Goal: Task Accomplishment & Management: Complete application form

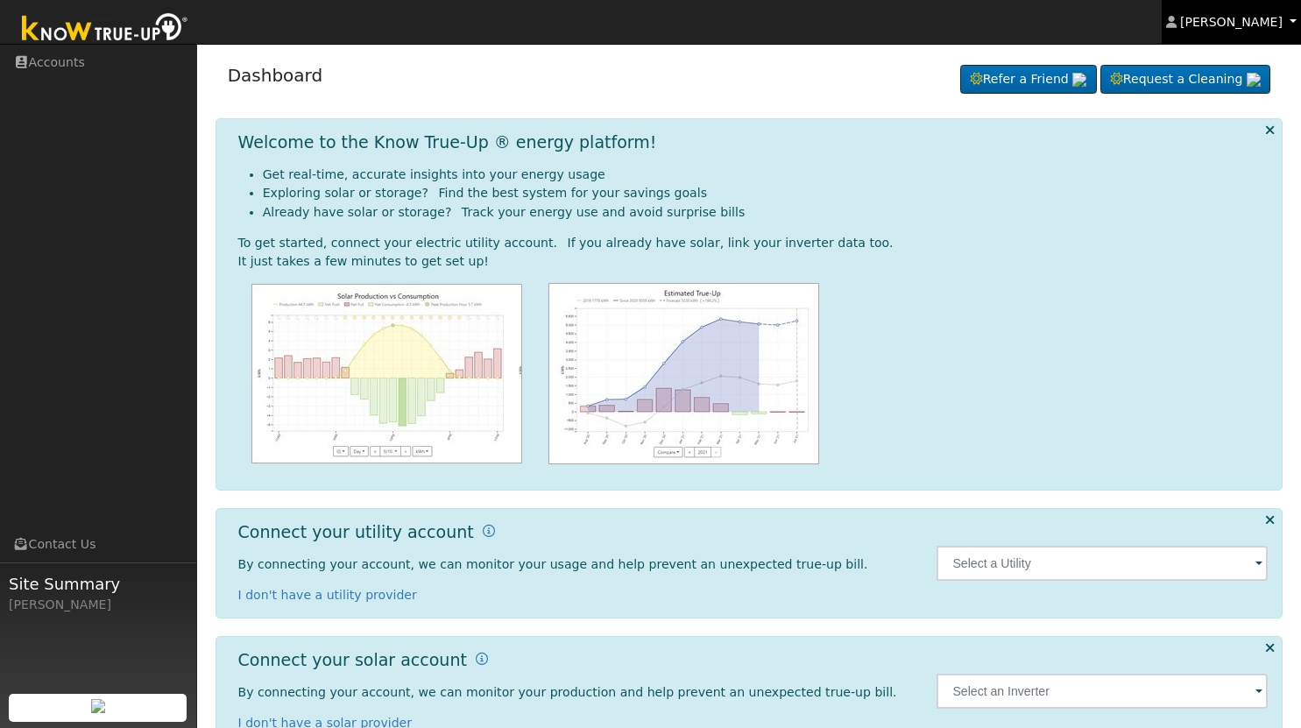
click at [1284, 27] on link "[PERSON_NAME]" at bounding box center [1232, 22] width 140 height 44
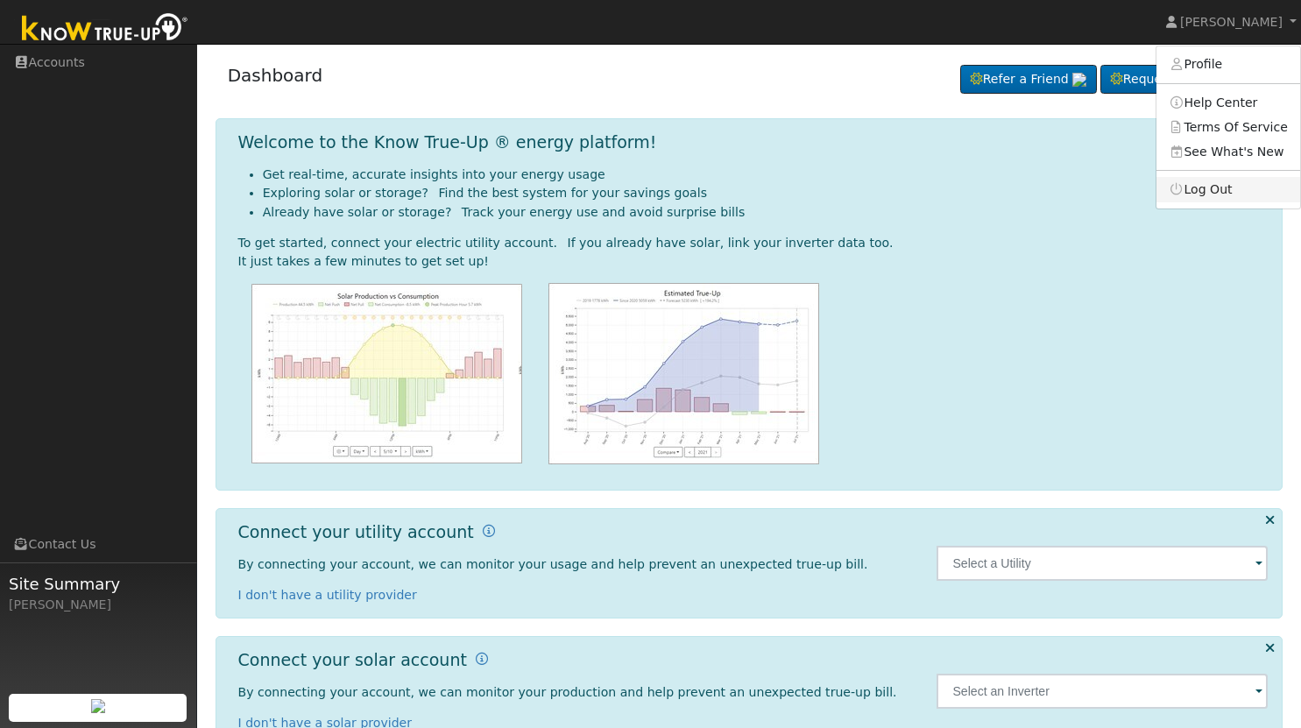
click at [1214, 197] on link "Log Out" at bounding box center [1229, 189] width 144 height 25
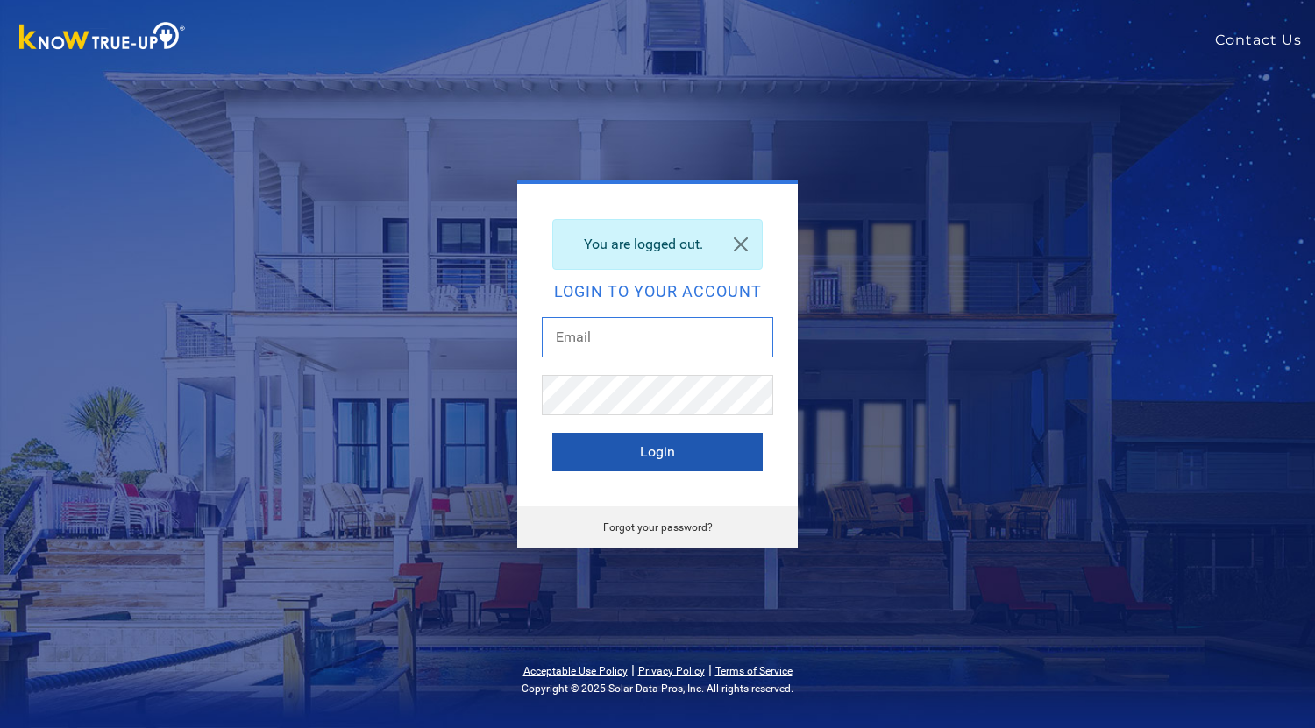
type input "[EMAIL_ADDRESS][DOMAIN_NAME]"
click at [667, 460] on button "Login" at bounding box center [657, 452] width 210 height 39
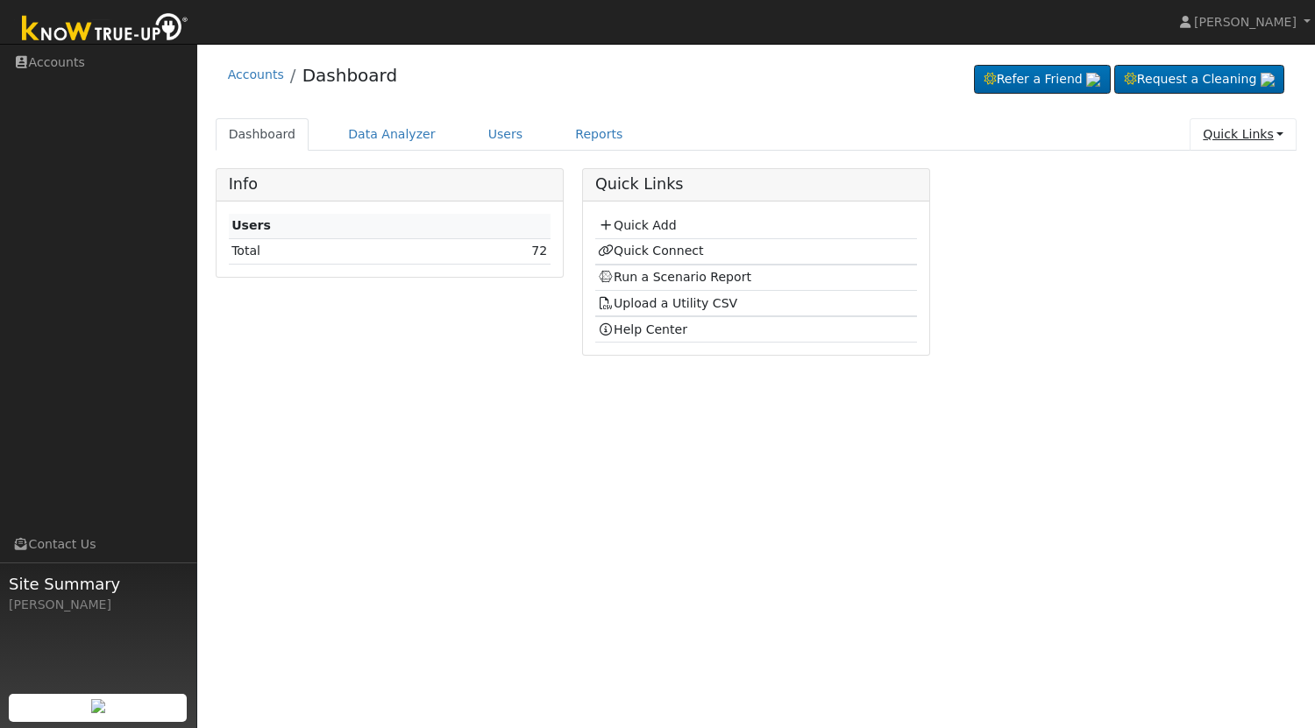
click at [1273, 131] on link "Quick Links" at bounding box center [1242, 134] width 107 height 32
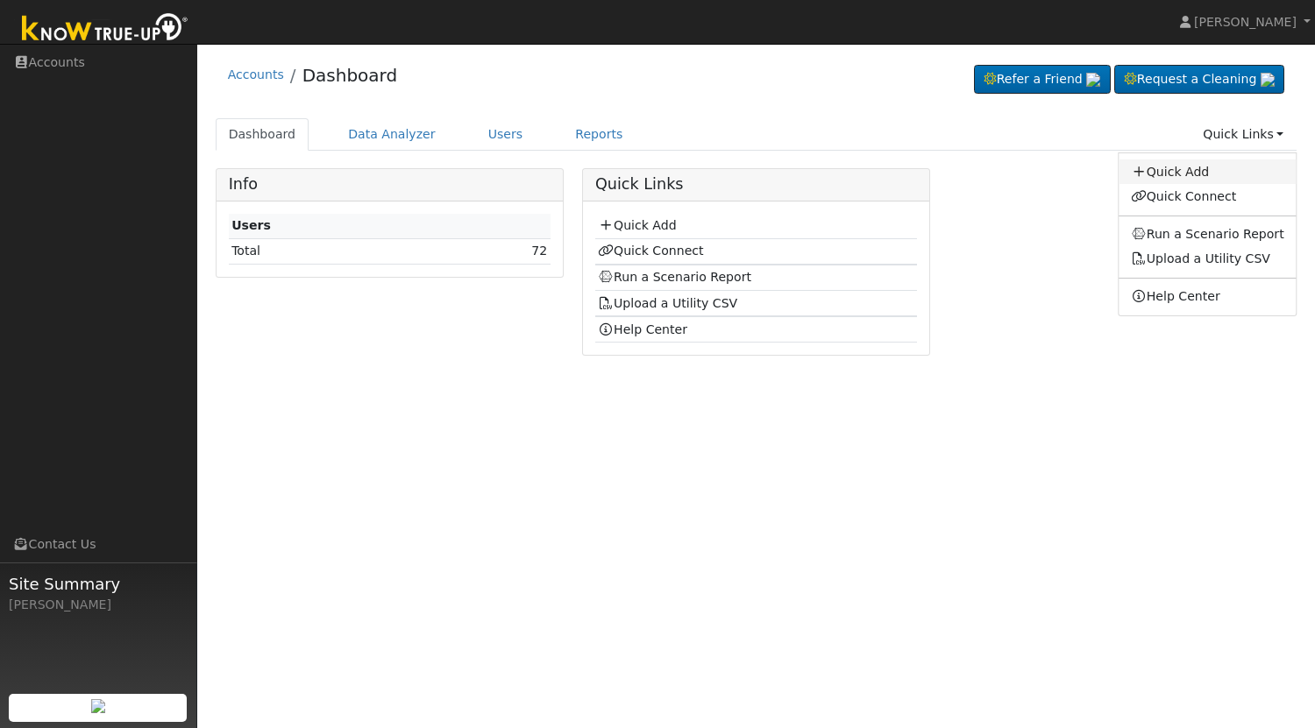
click at [1191, 173] on link "Quick Add" at bounding box center [1207, 172] width 178 height 25
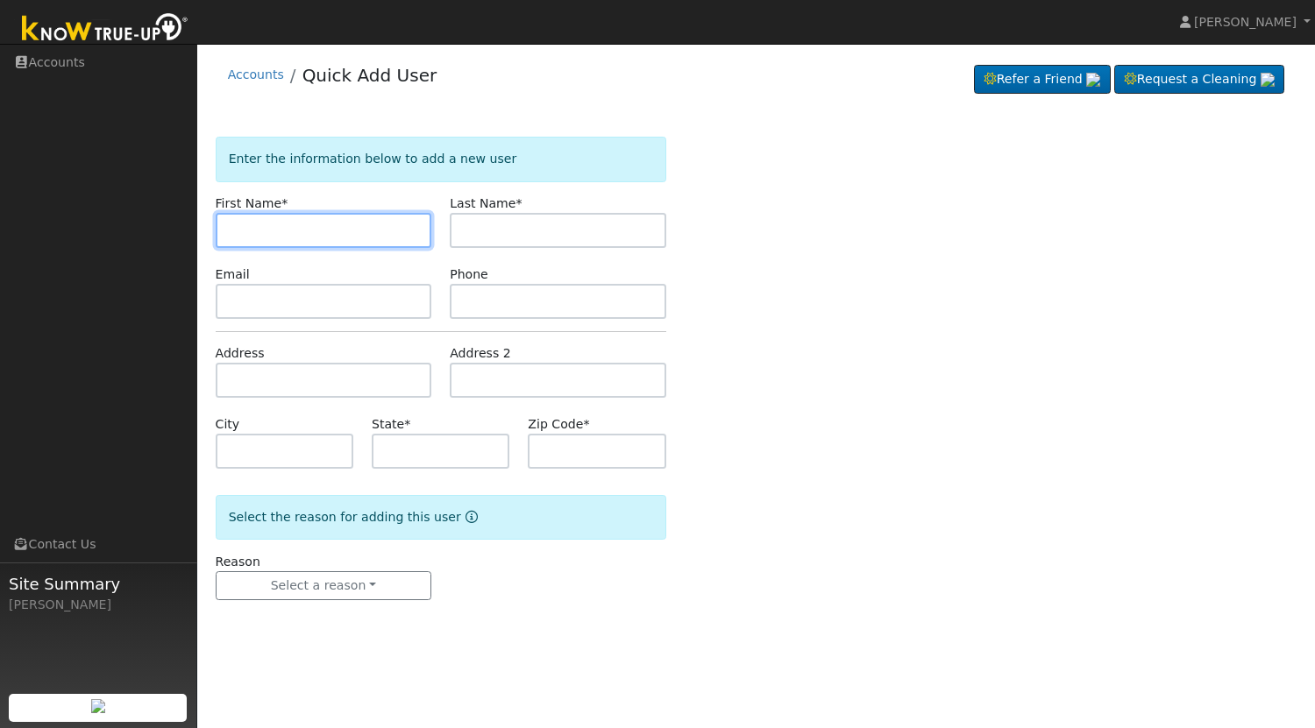
click at [277, 227] on input "text" at bounding box center [324, 230] width 216 height 35
paste input "[PERSON_NAME]"
type input "Adolfo"
click at [327, 230] on input "Adolfo" at bounding box center [324, 230] width 216 height 35
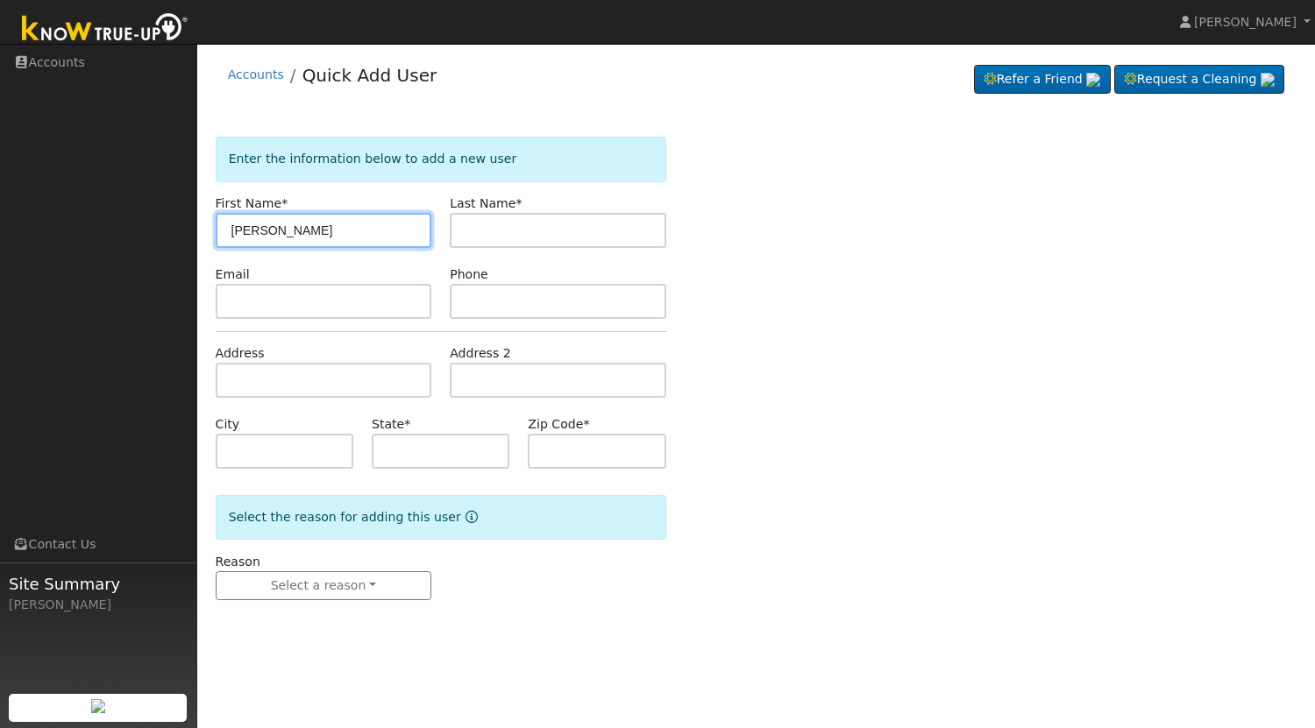
click at [327, 230] on input "Adolfo" at bounding box center [324, 230] width 216 height 35
click at [327, 230] on input "text" at bounding box center [324, 230] width 216 height 35
paste input "Rodolfo"
type input "Rodolfo"
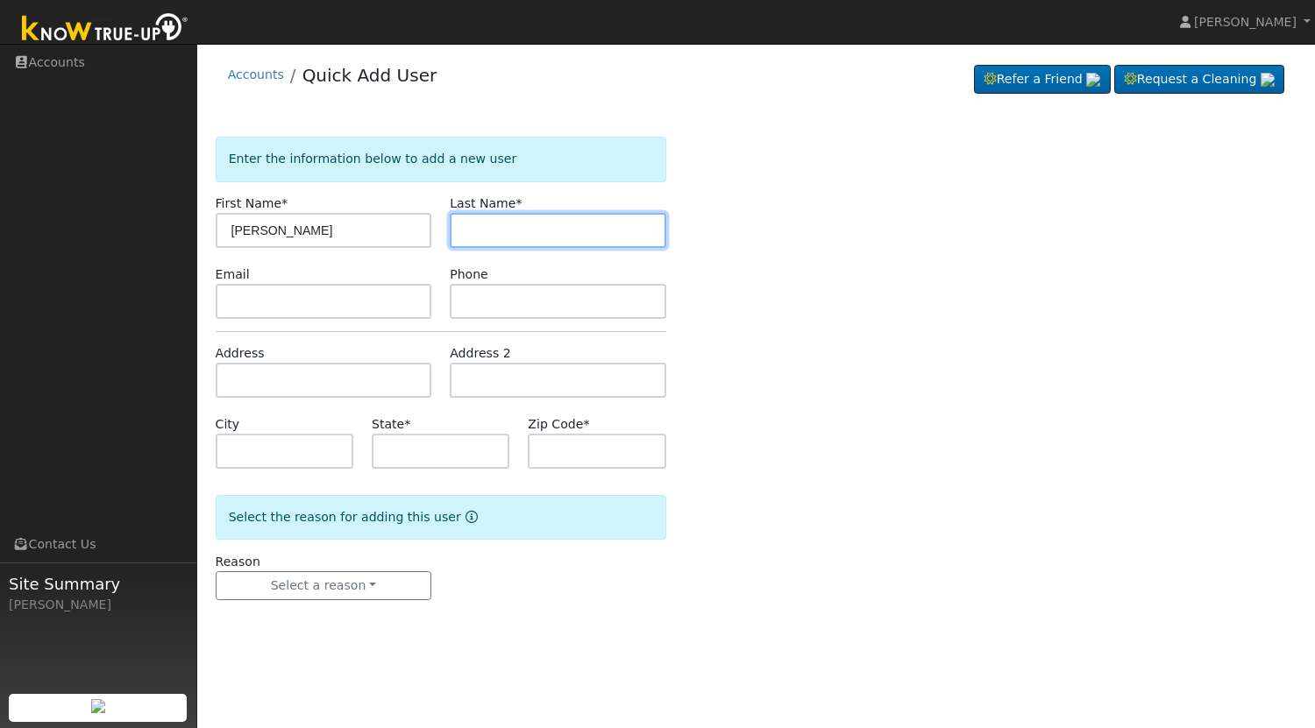
click at [498, 233] on input "text" at bounding box center [558, 230] width 216 height 35
paste input "Constantino"
type input "Constantino"
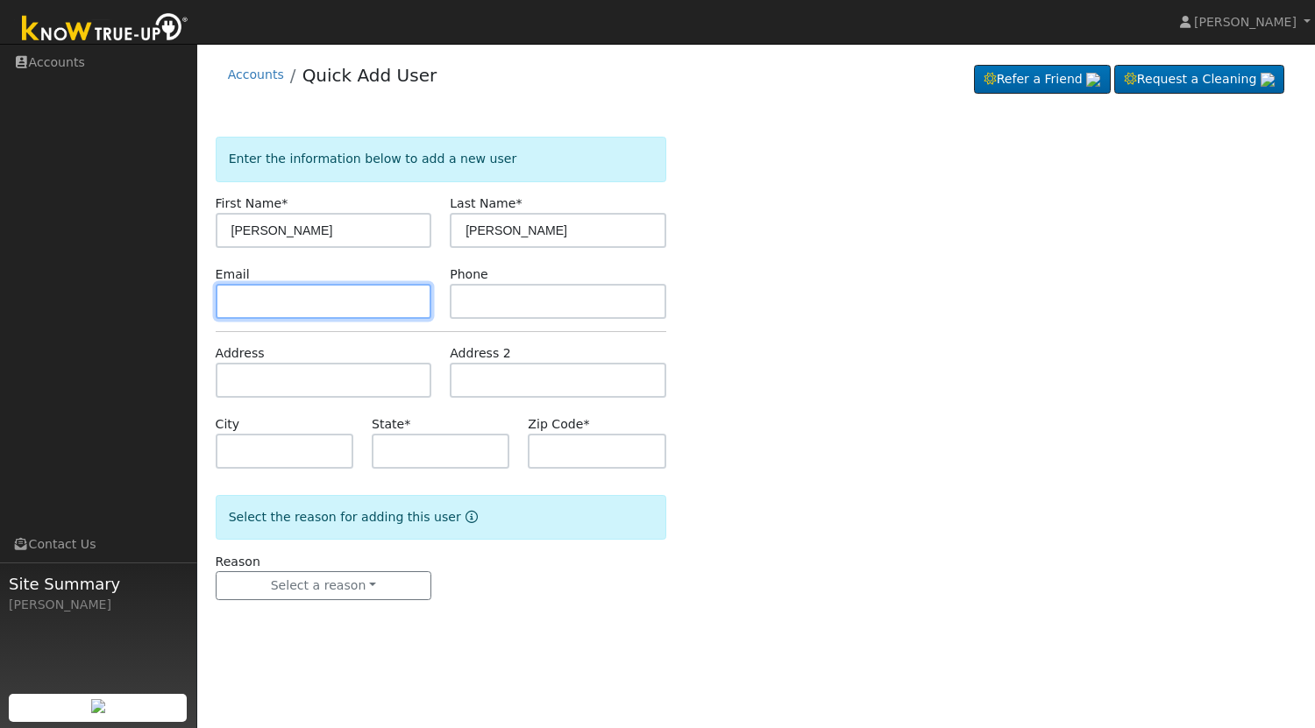
click at [373, 317] on input "text" at bounding box center [324, 301] width 216 height 35
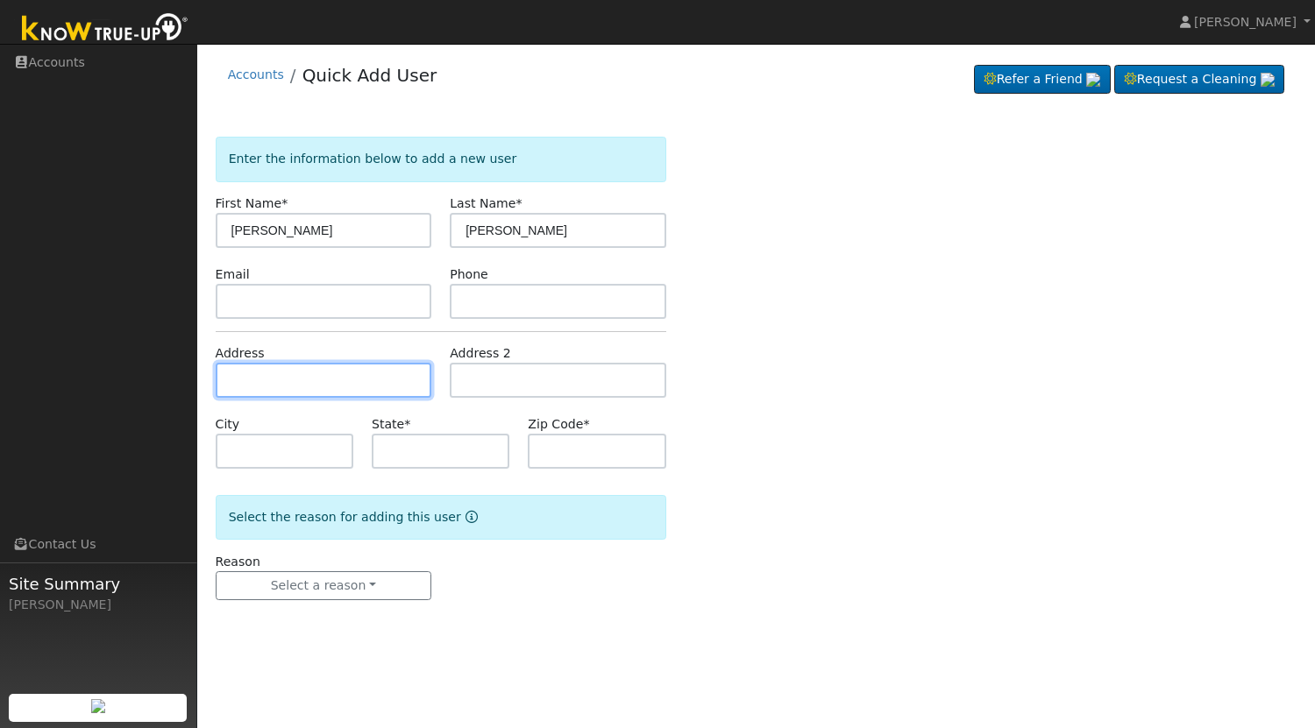
click at [280, 388] on input "text" at bounding box center [324, 380] width 216 height 35
paste input "441 E Dayton Ave"
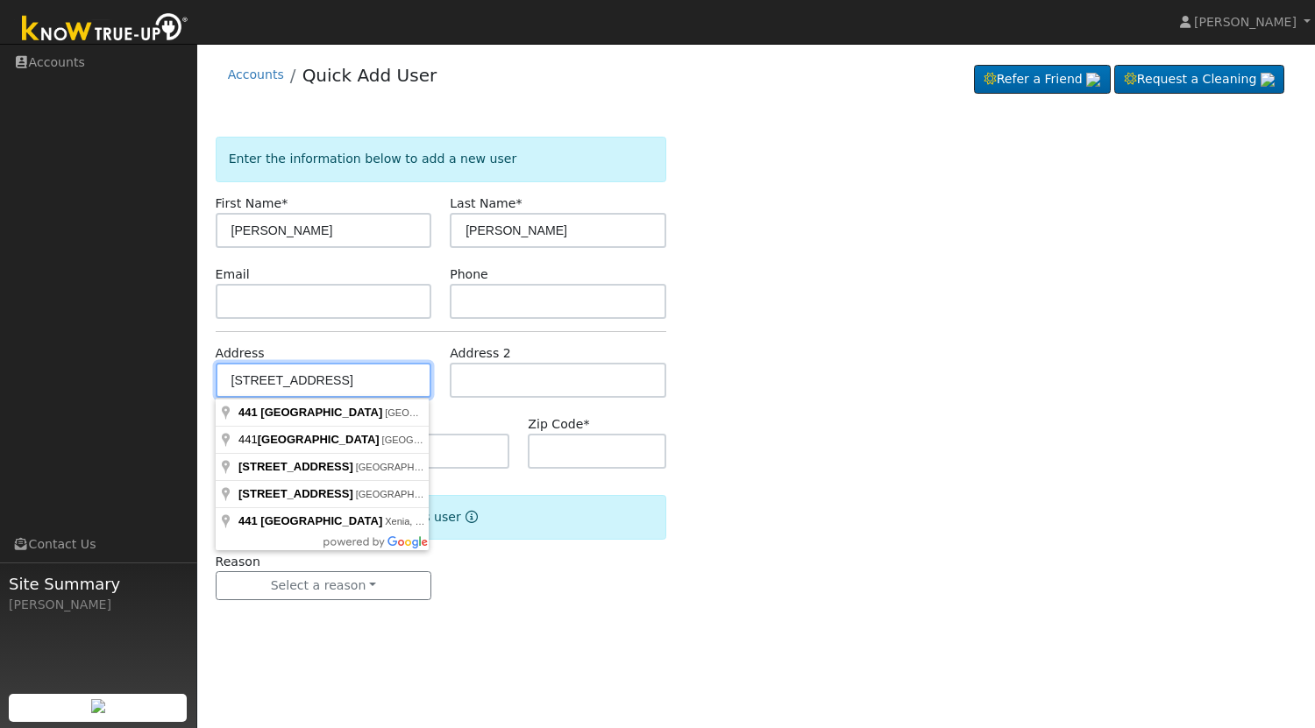
type input "441 E Dayton Ave"
click at [498, 381] on input "text" at bounding box center [558, 380] width 216 height 35
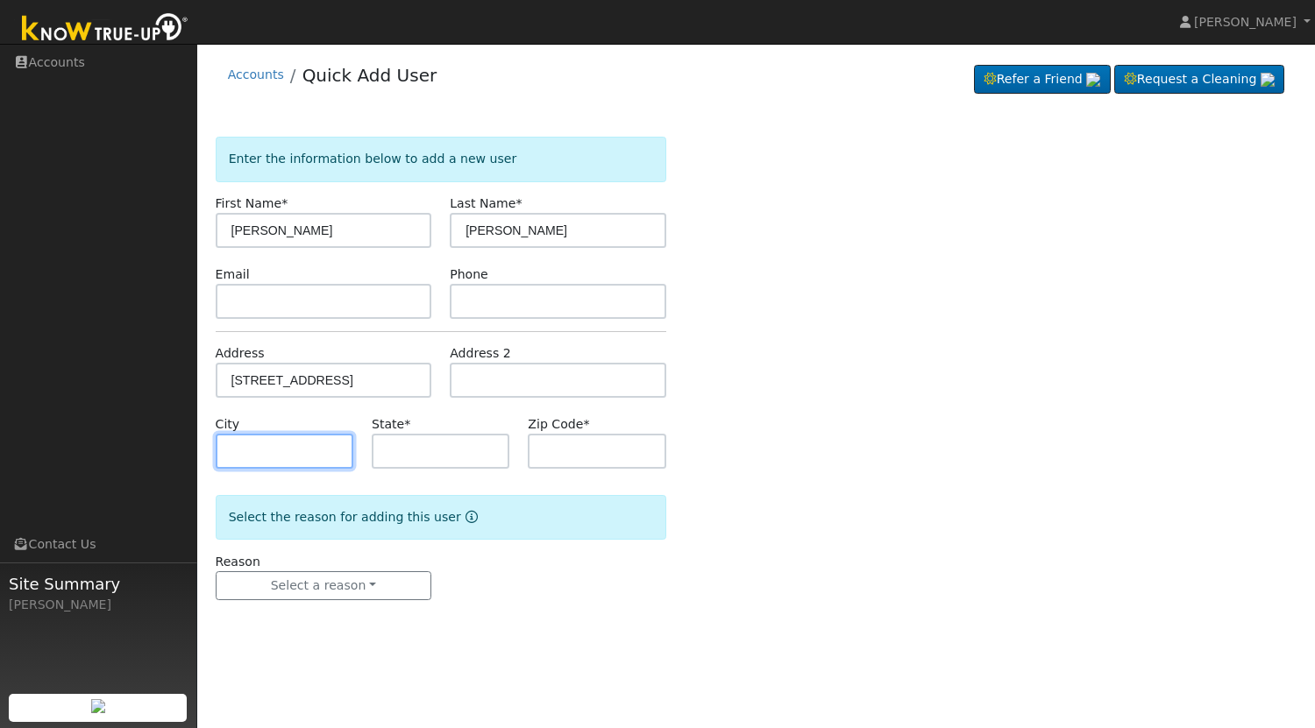
click at [310, 448] on input "text" at bounding box center [285, 451] width 138 height 35
type input "Fresno"
click at [442, 460] on input "text" at bounding box center [441, 451] width 138 height 35
type input "CA"
paste input "93704"
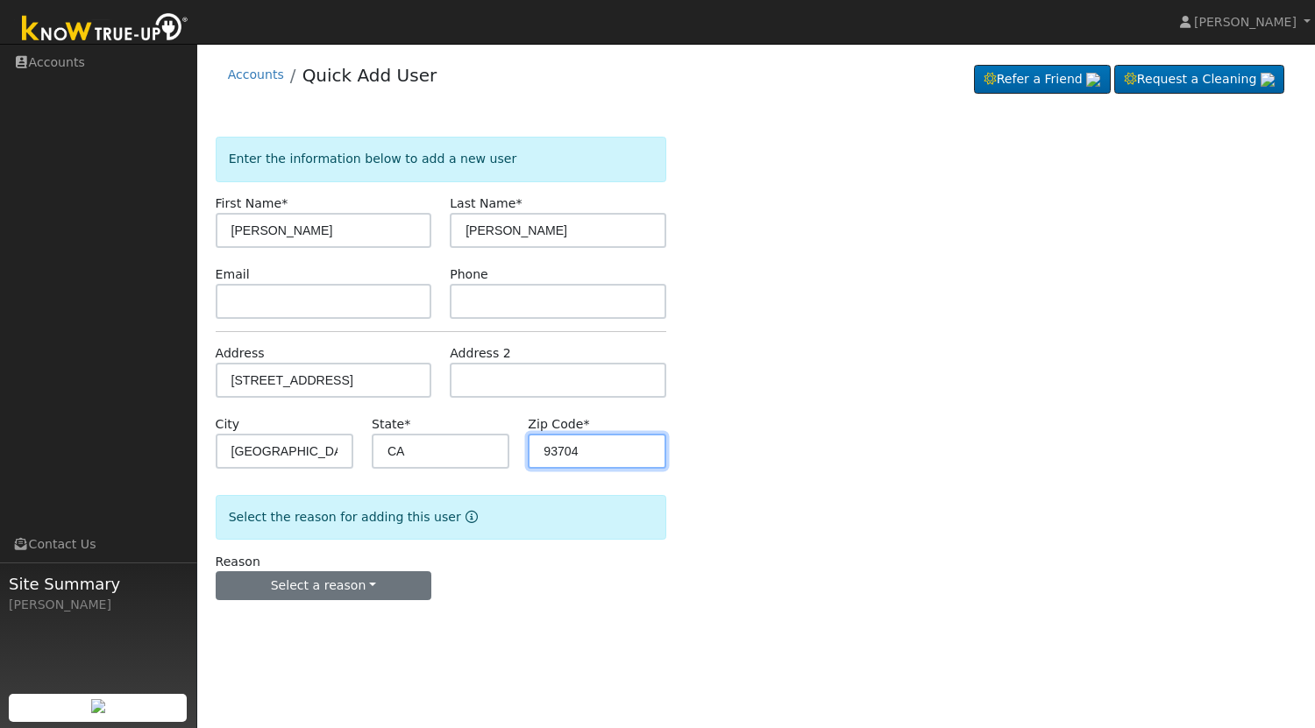
type input "93704"
click at [390, 591] on button "Select a reason" at bounding box center [324, 586] width 216 height 30
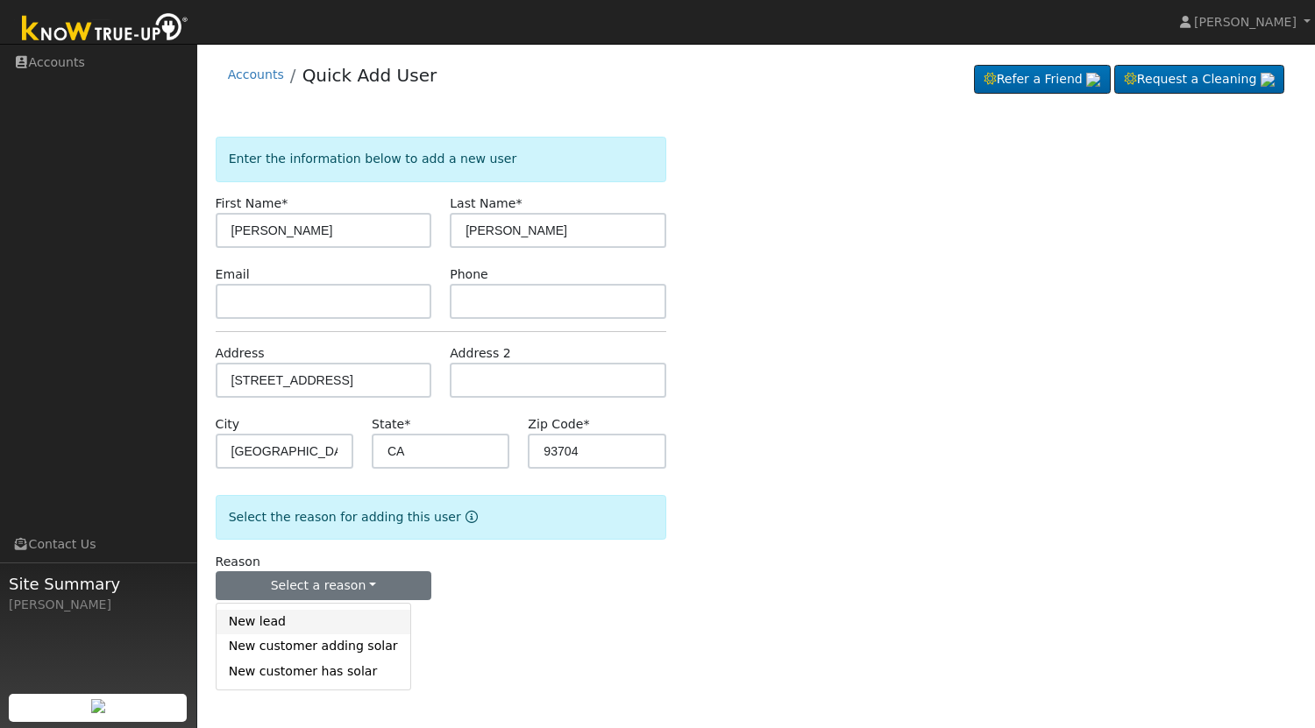
click at [344, 627] on link "New lead" at bounding box center [313, 622] width 194 height 25
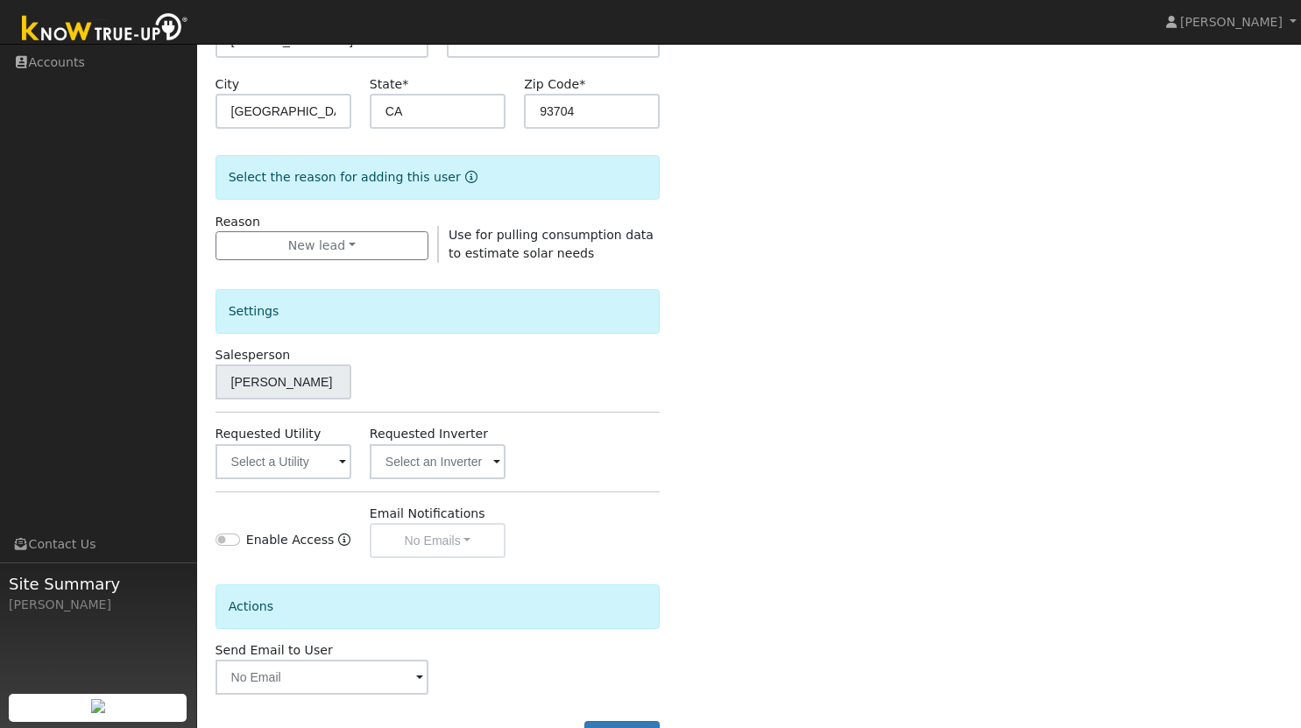
scroll to position [407, 0]
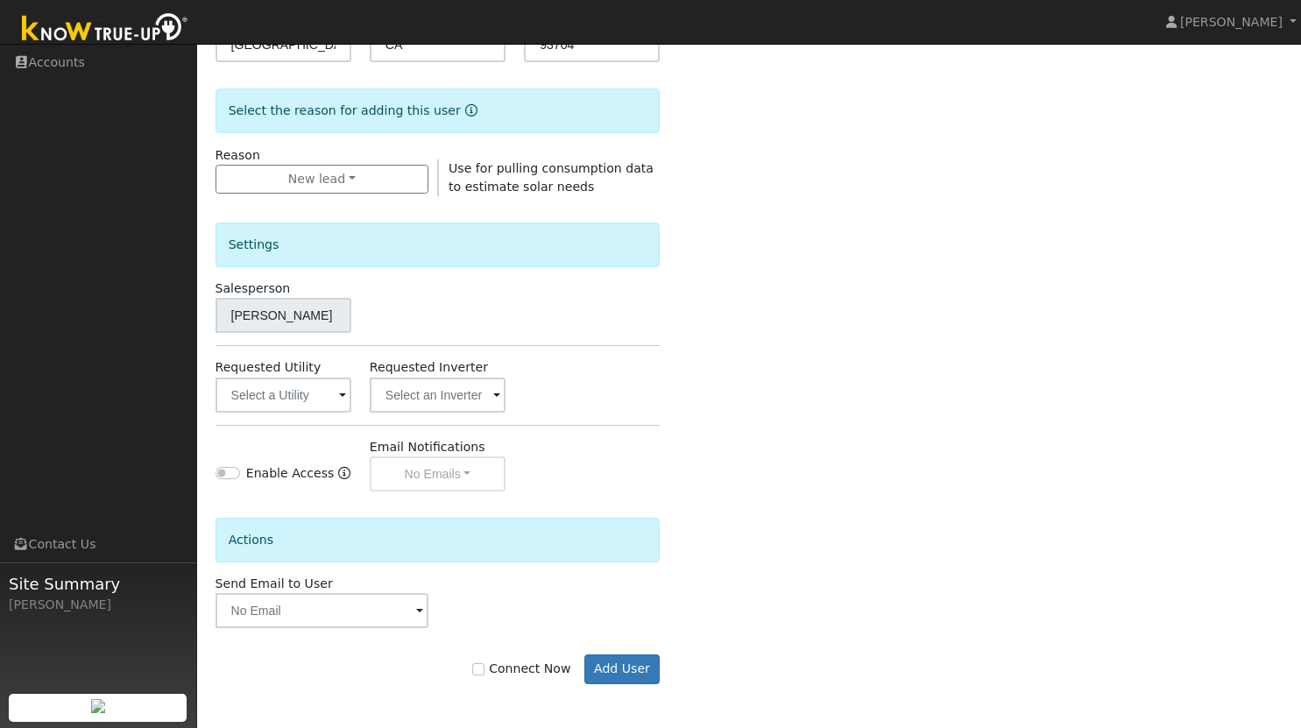
click at [500, 670] on label "Connect Now" at bounding box center [521, 669] width 98 height 18
click at [485, 670] on input "Connect Now" at bounding box center [478, 669] width 12 height 12
checkbox input "true"
click at [626, 670] on button "Add User" at bounding box center [623, 670] width 76 height 30
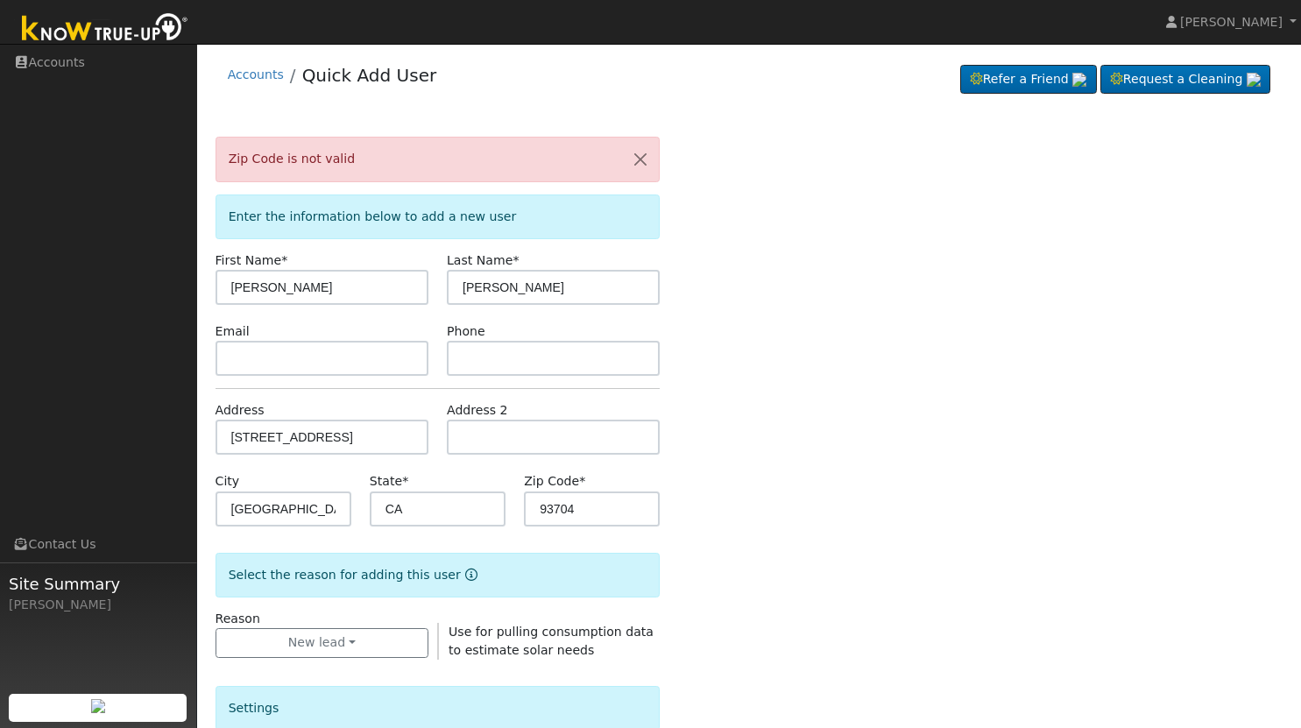
scroll to position [1, 0]
click at [610, 518] on input "93704" at bounding box center [592, 508] width 136 height 35
paste input "93704"
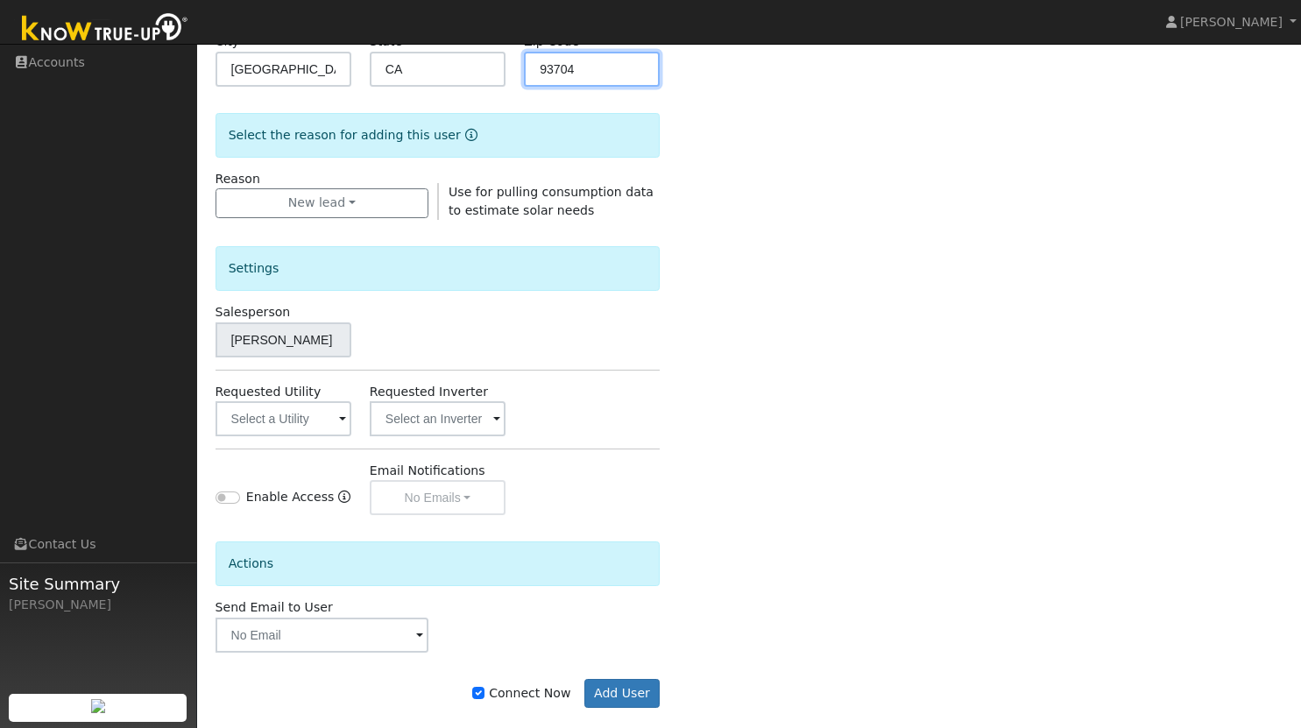
scroll to position [441, 0]
type input "93704"
click at [620, 695] on button "Add User" at bounding box center [623, 693] width 76 height 30
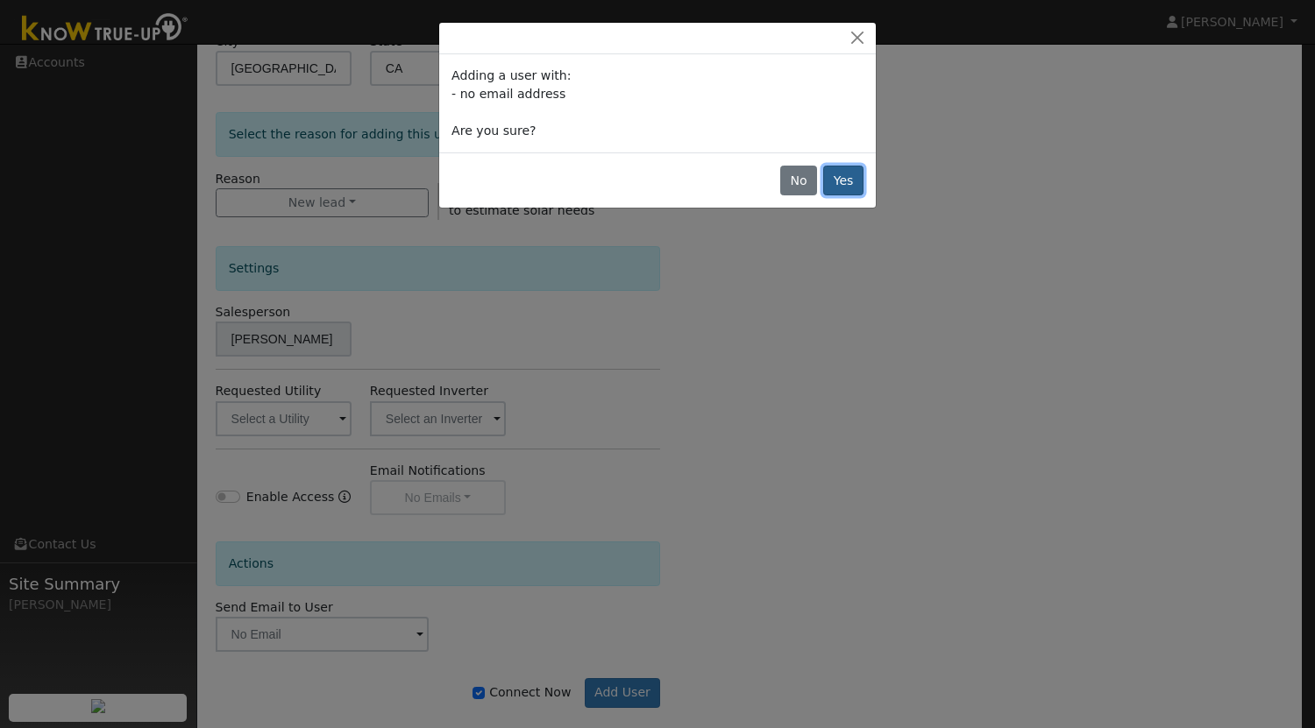
click at [853, 182] on button "Yes" at bounding box center [843, 181] width 40 height 30
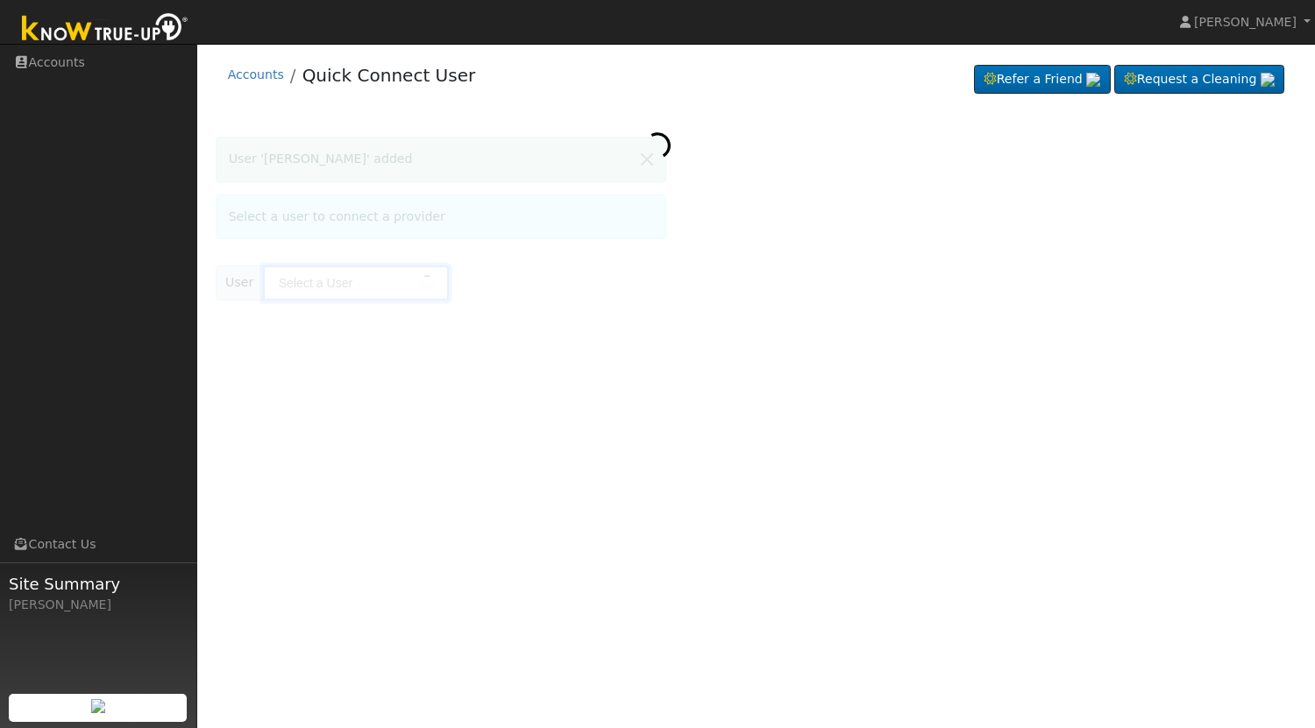
type input "[PERSON_NAME]"
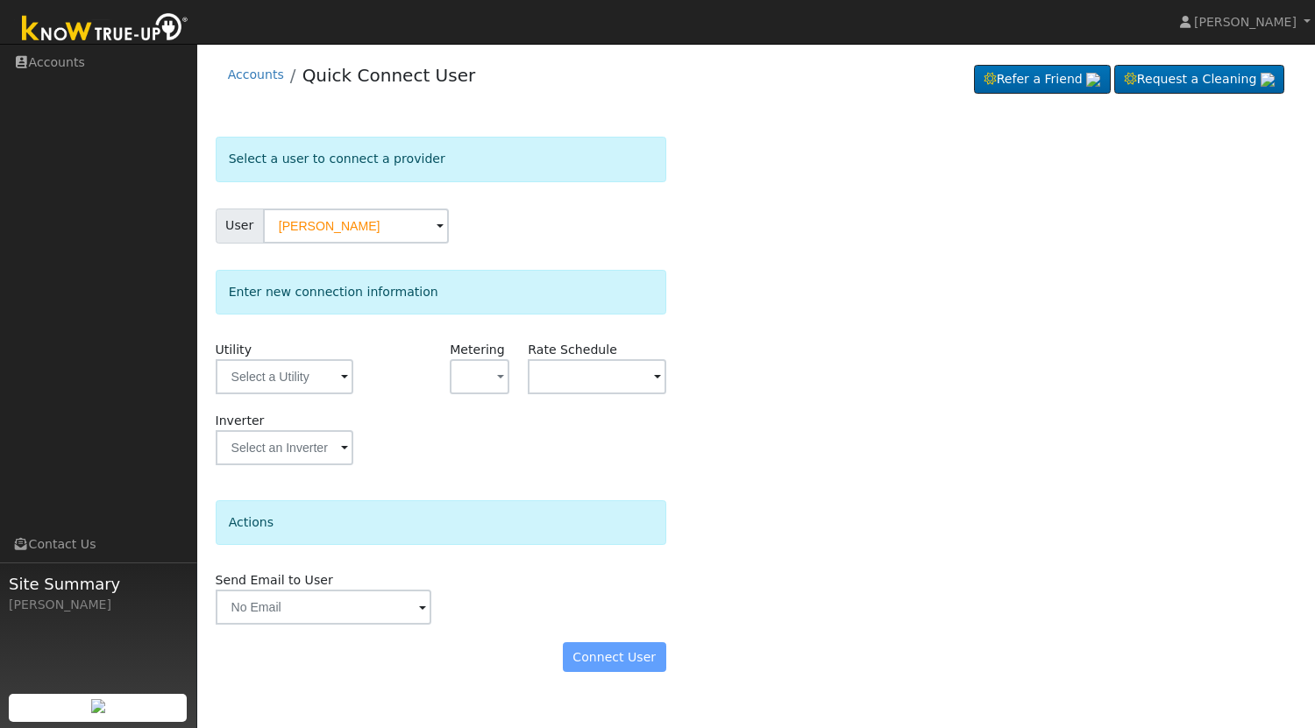
click at [622, 658] on div "Connect User" at bounding box center [440, 657] width 469 height 30
click at [327, 386] on input "text" at bounding box center [285, 376] width 138 height 35
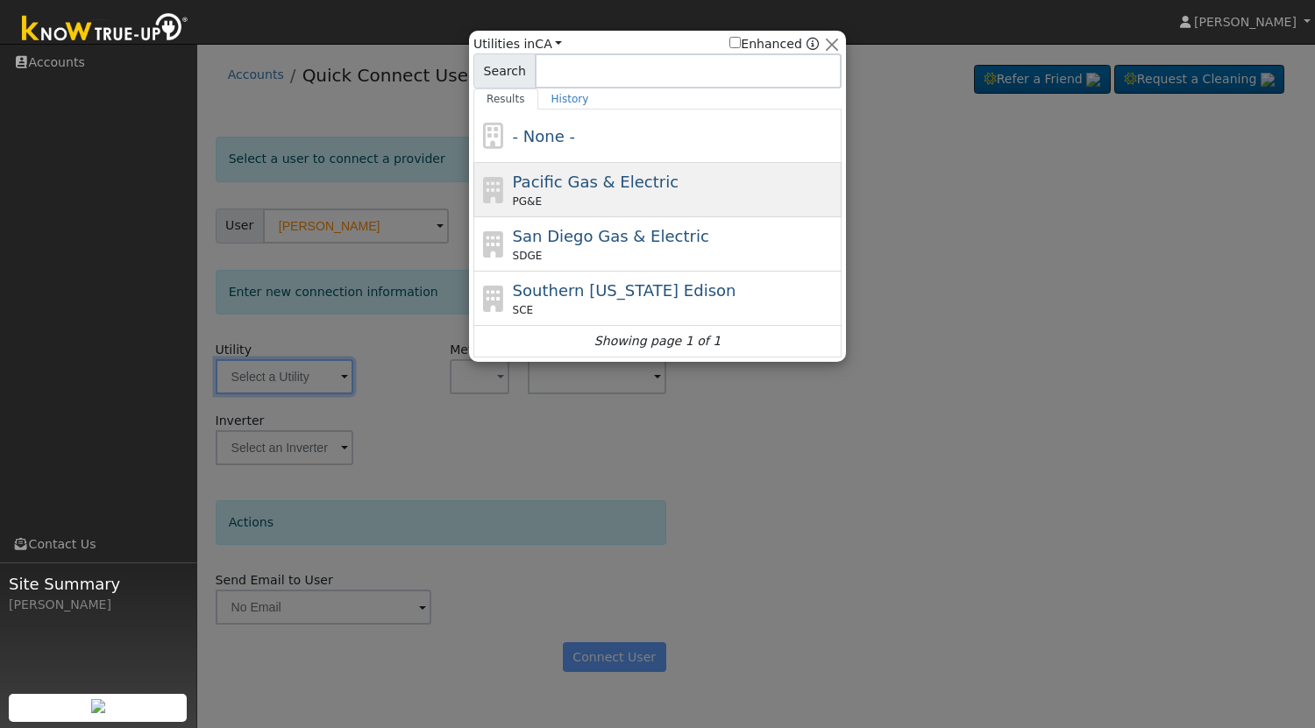
click at [622, 189] on span "Pacific Gas & Electric" at bounding box center [596, 182] width 166 height 18
type input "PG&E"
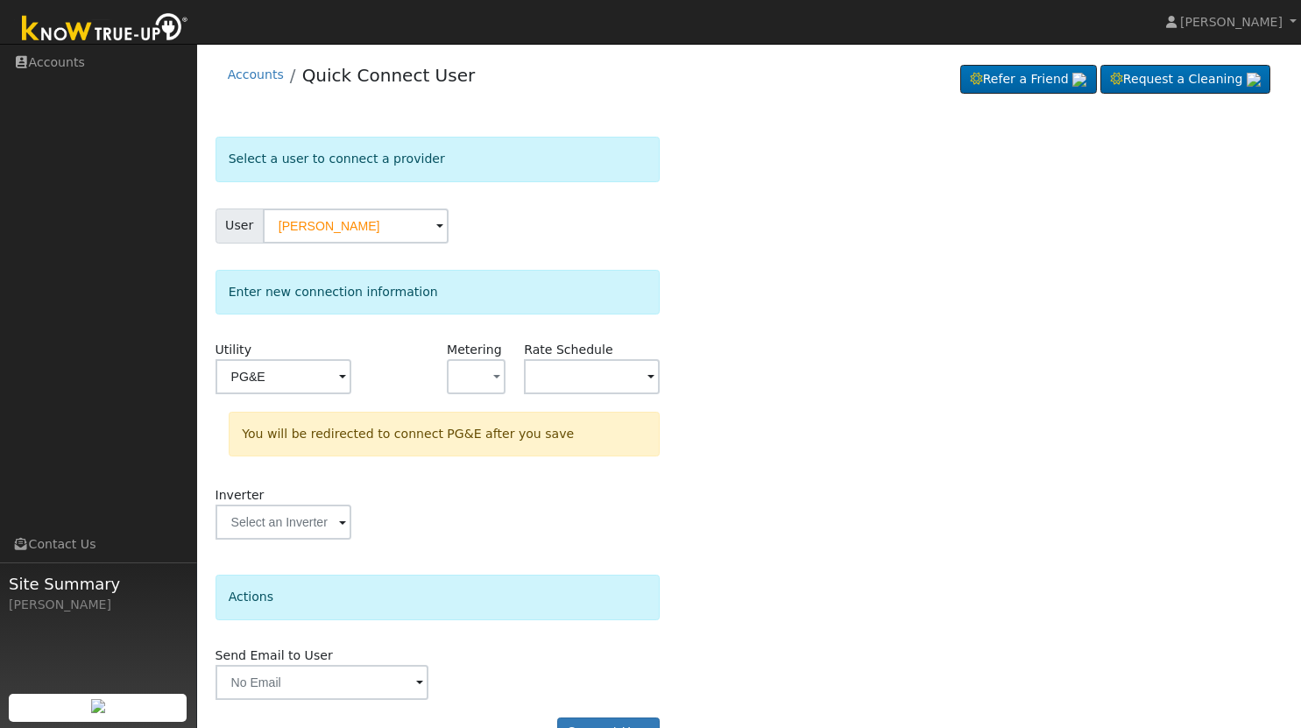
scroll to position [45, 0]
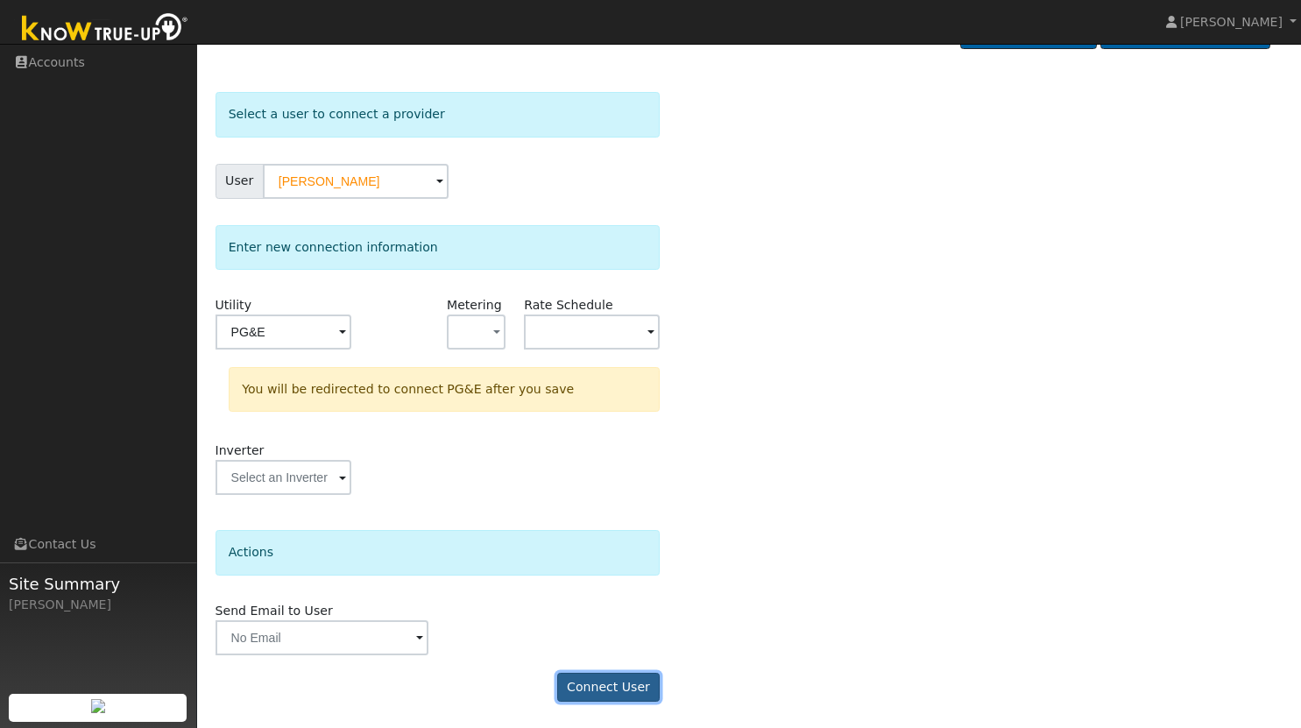
click at [606, 688] on button "Connect User" at bounding box center [608, 688] width 103 height 30
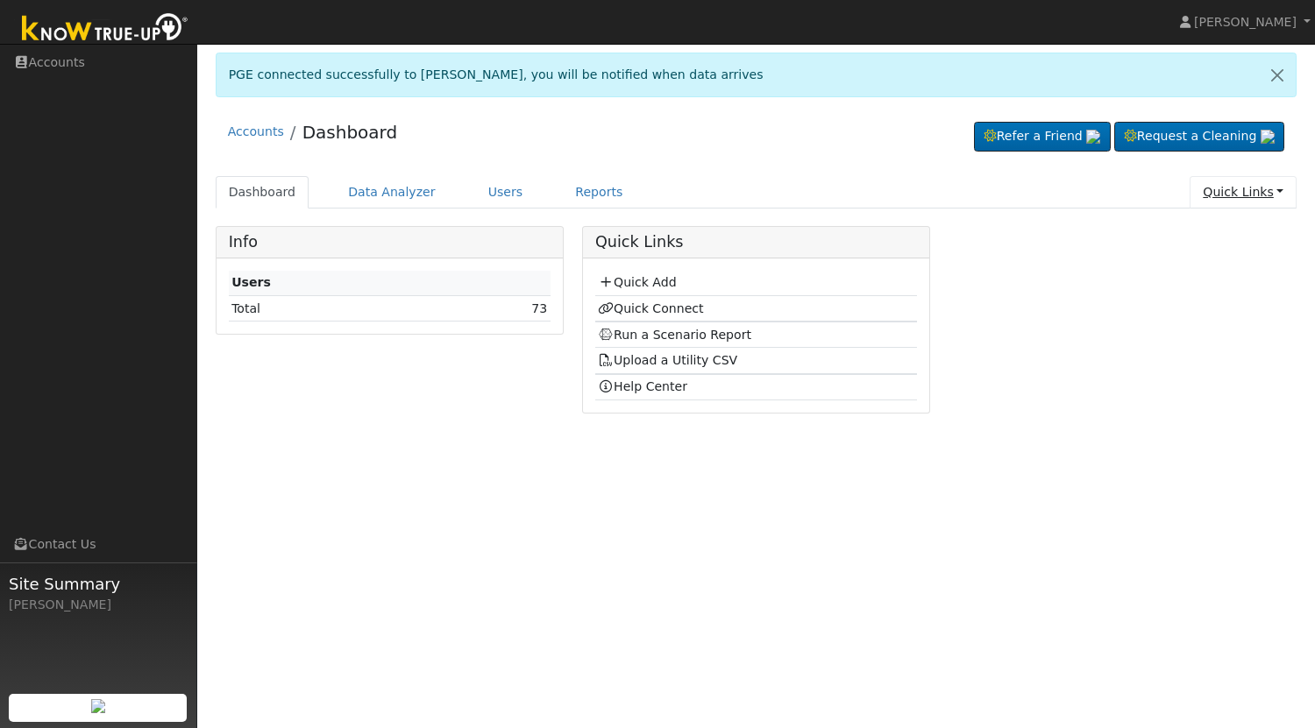
click at [1280, 194] on link "Quick Links" at bounding box center [1242, 192] width 107 height 32
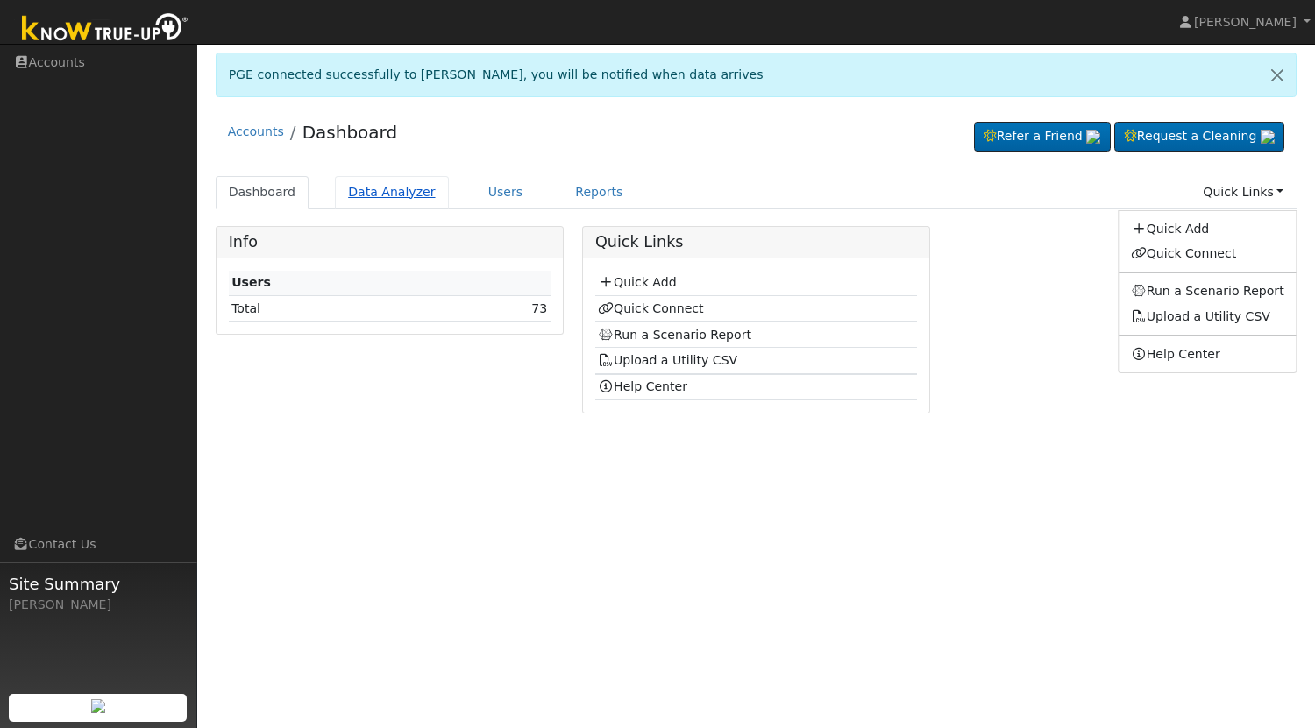
click at [408, 188] on link "Data Analyzer" at bounding box center [392, 192] width 114 height 32
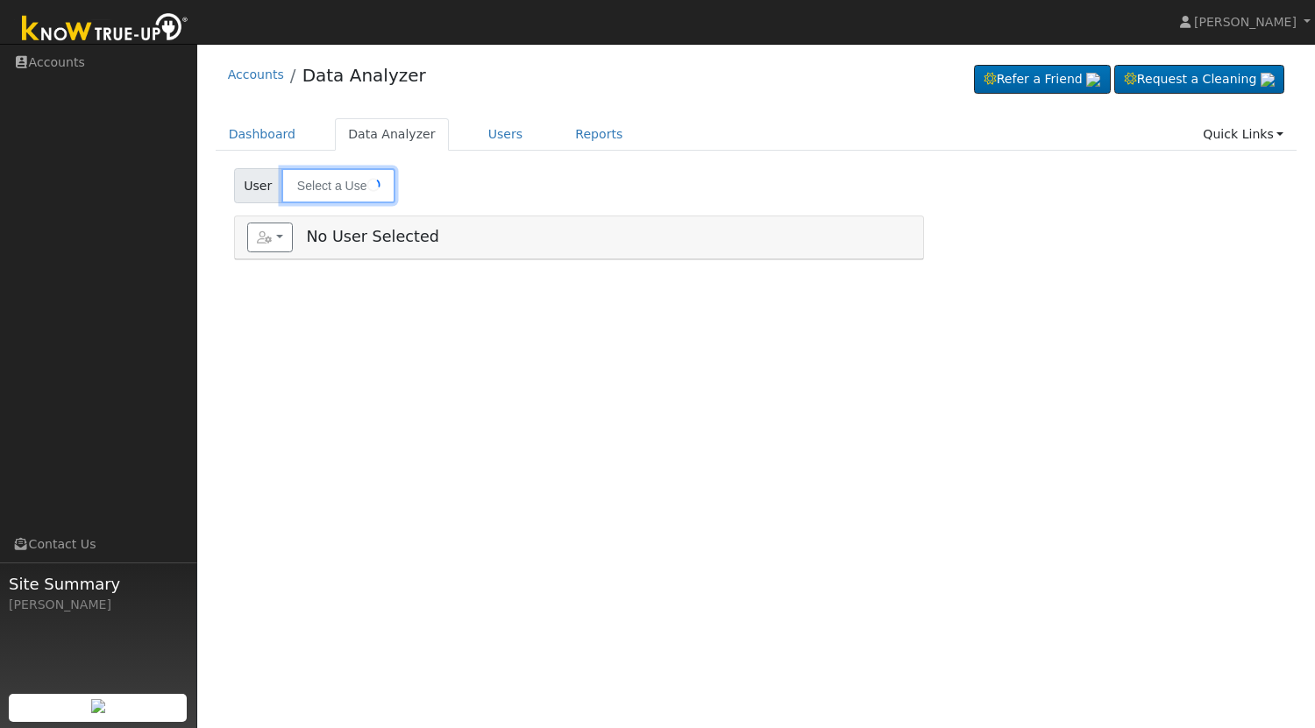
type input "[PERSON_NAME]"
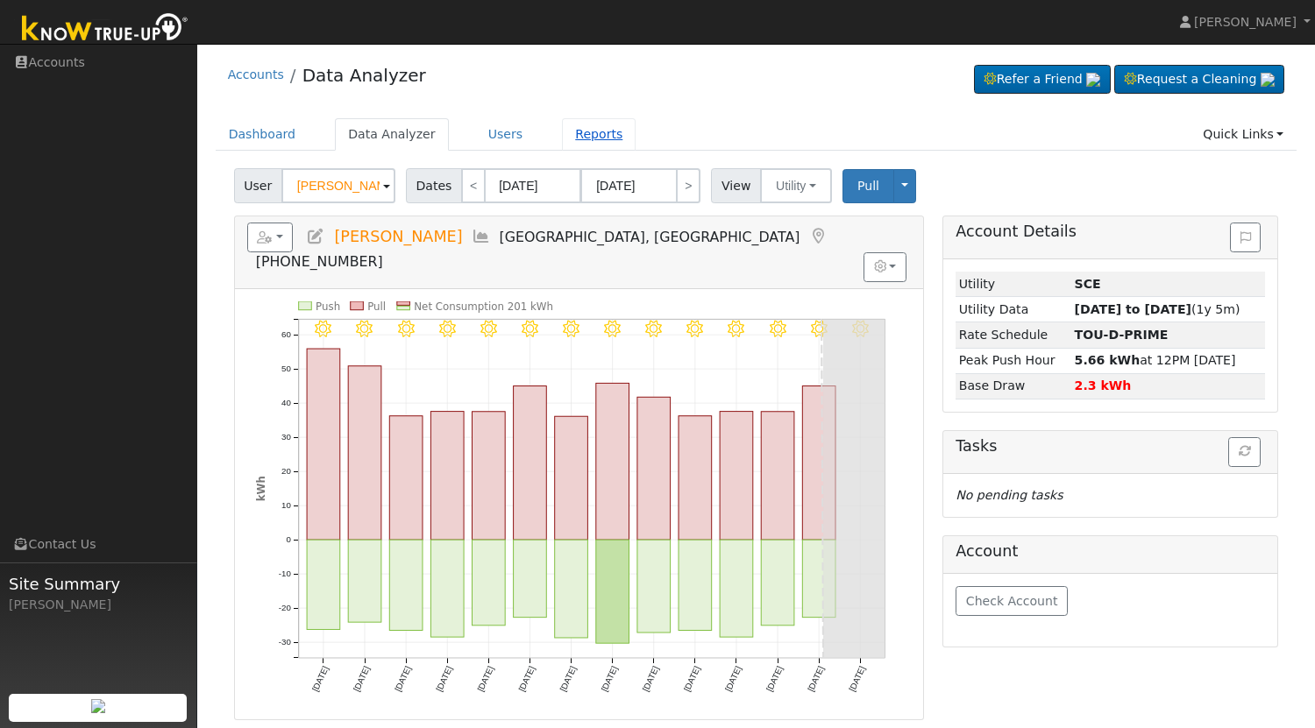
click at [584, 135] on link "Reports" at bounding box center [599, 134] width 74 height 32
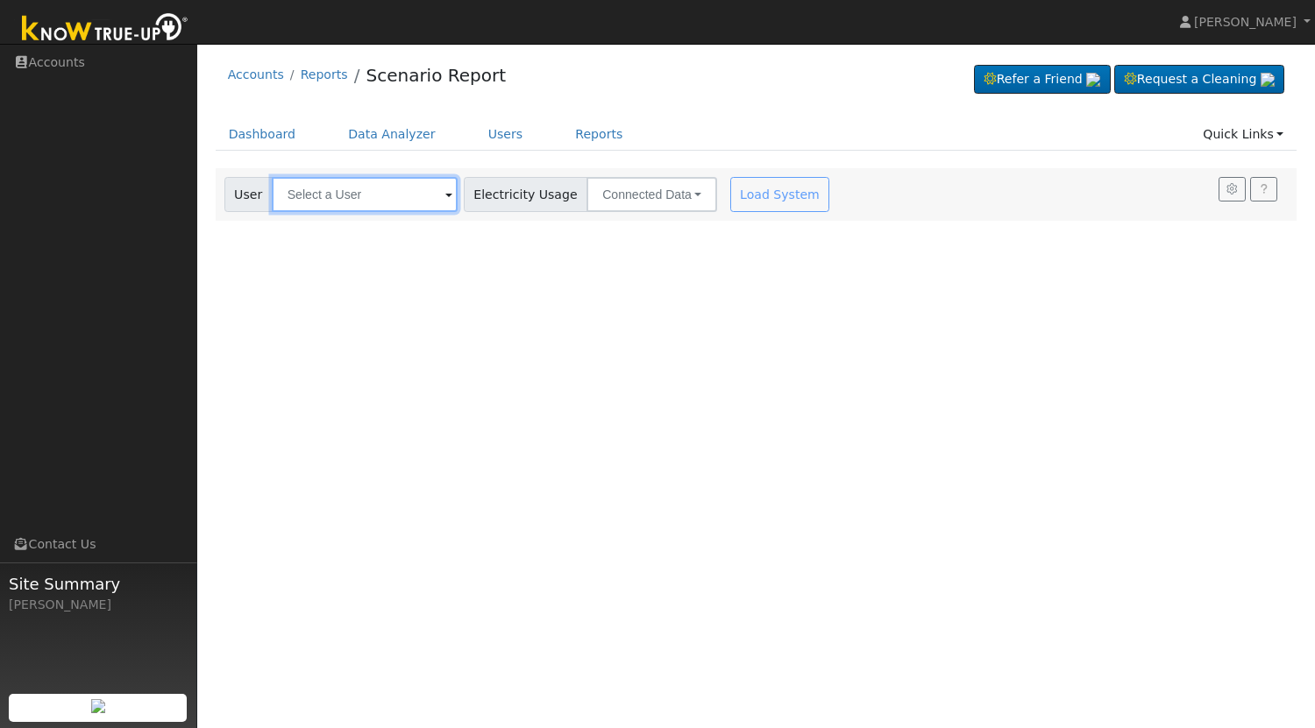
click at [405, 192] on input "text" at bounding box center [365, 194] width 186 height 35
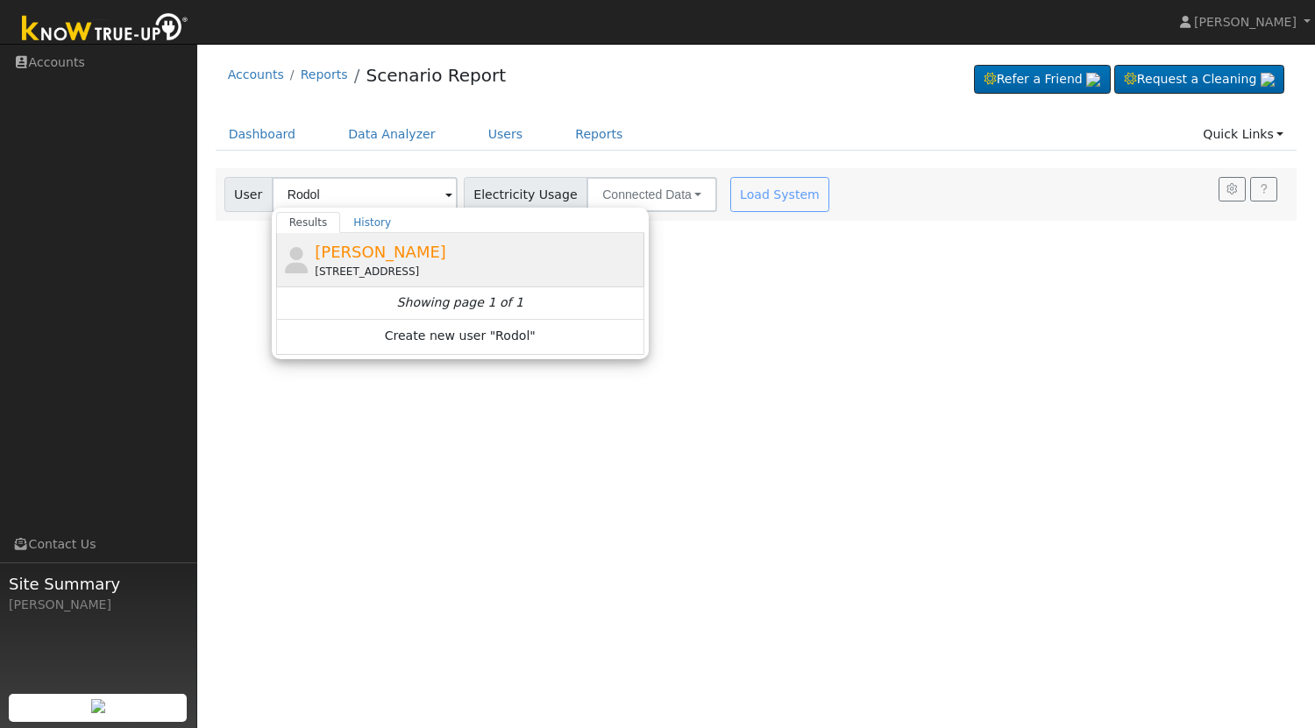
click at [472, 259] on div "Rodolfo Constantino 441 E Dayton Ave, Fresno, CA 93704" at bounding box center [477, 259] width 325 height 39
type input "Rodolfo Constantino"
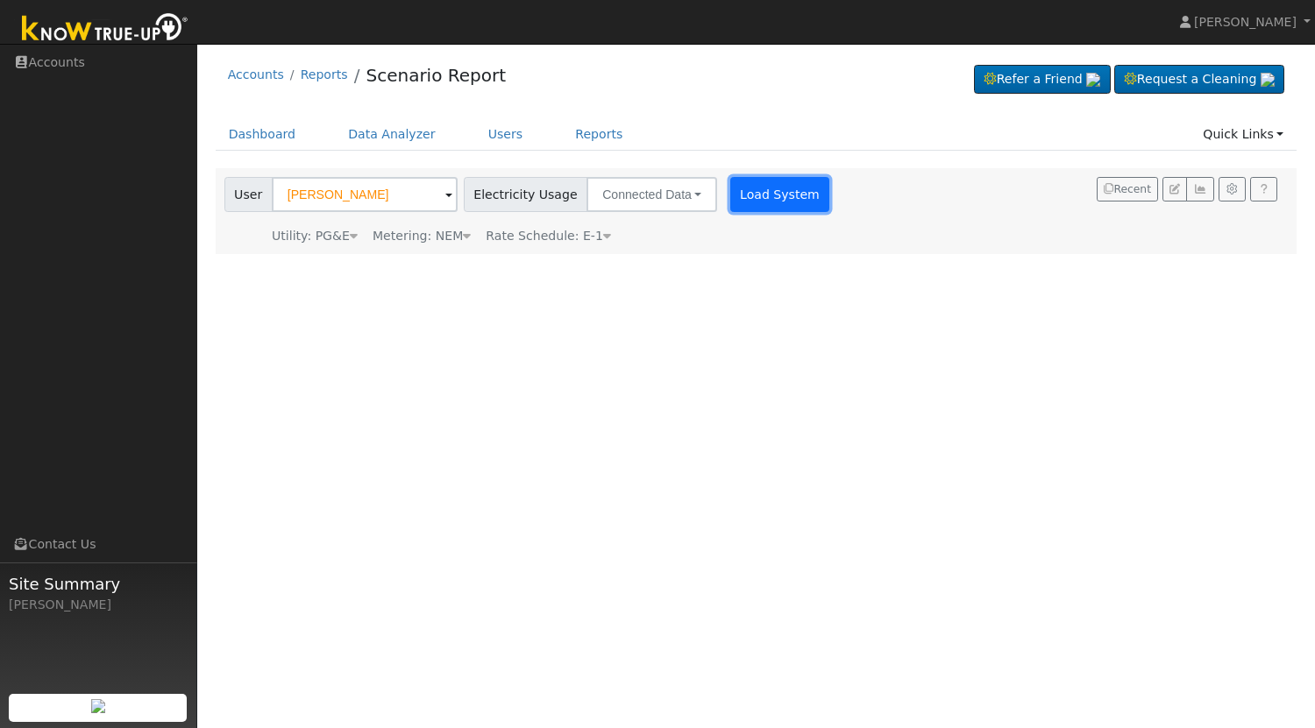
click at [769, 200] on button "Load System" at bounding box center [780, 194] width 100 height 35
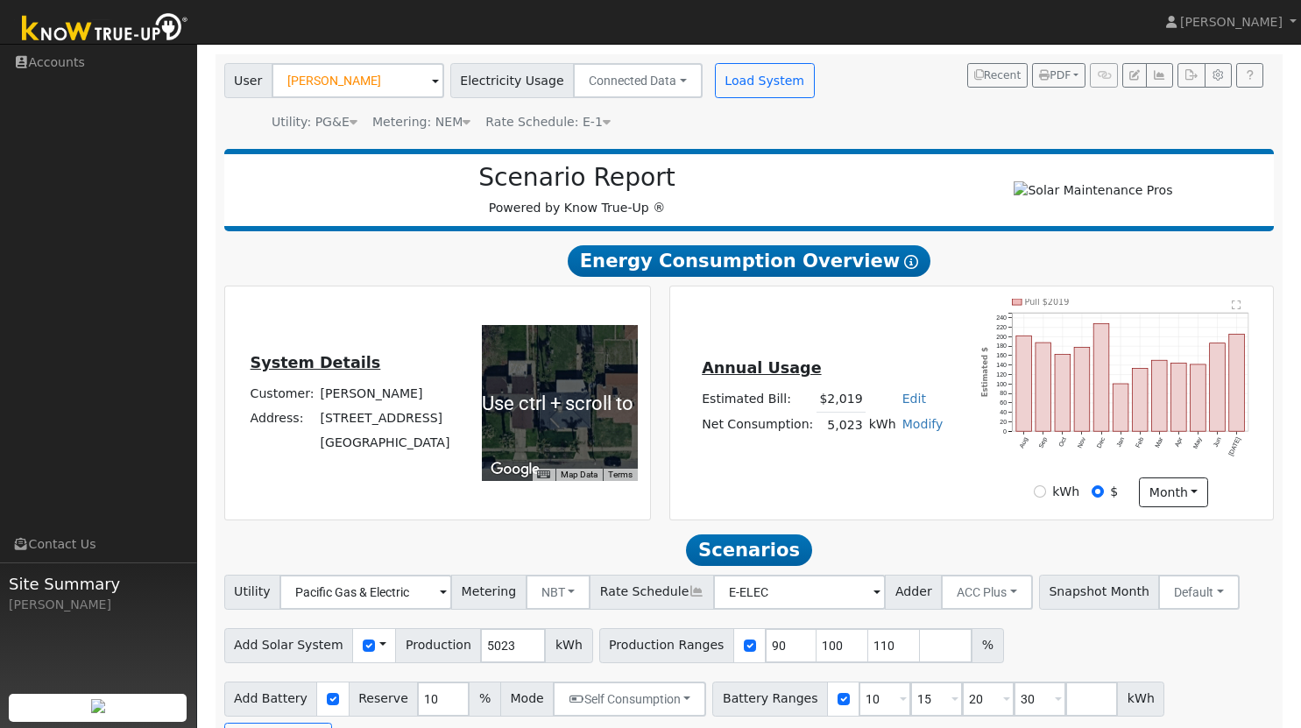
scroll to position [117, 0]
